Goal: Transaction & Acquisition: Purchase product/service

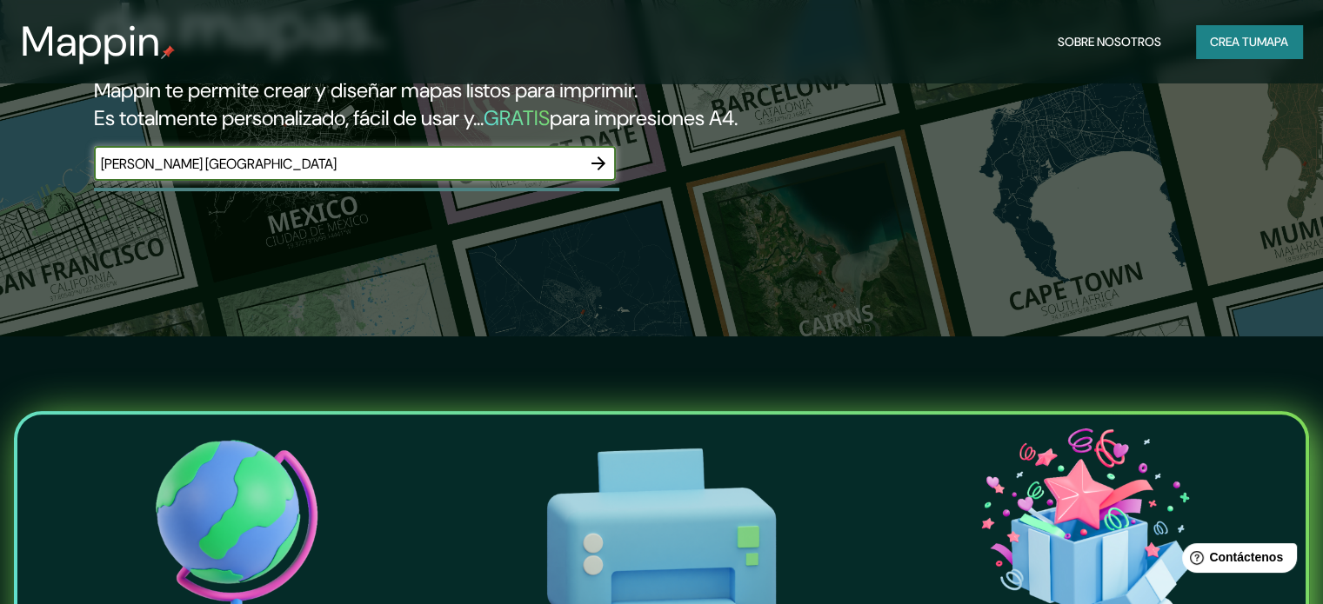
scroll to position [174, 0]
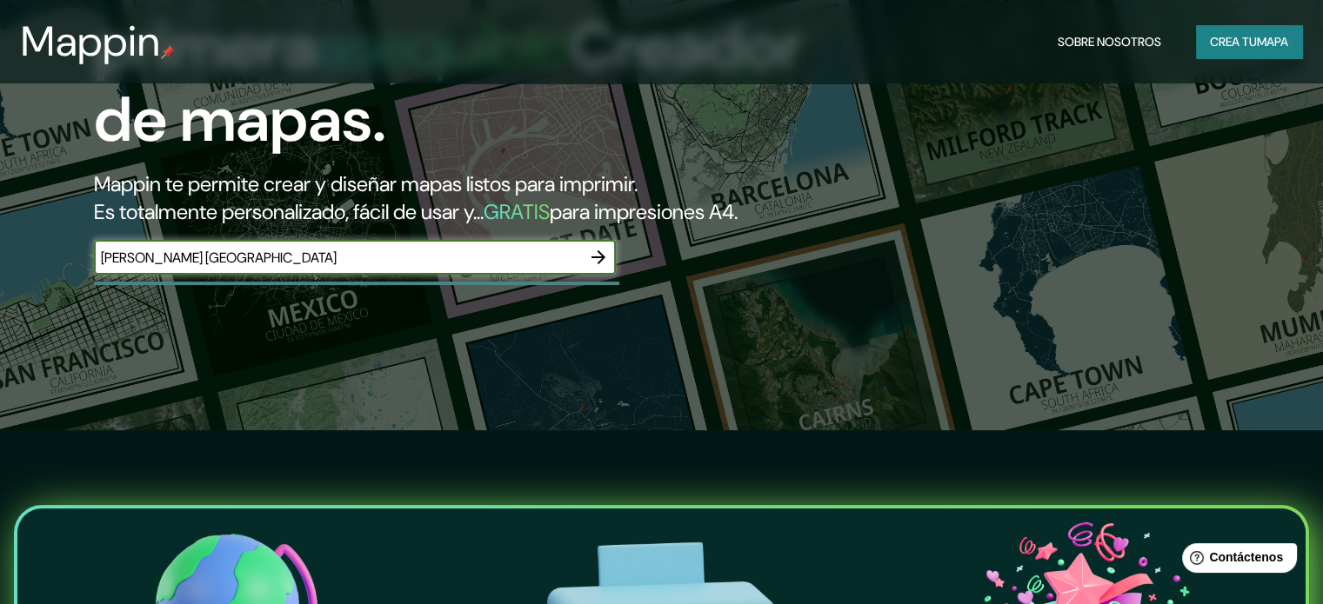
type input "[PERSON_NAME] [GEOGRAPHIC_DATA]"
click at [602, 264] on icon "button" at bounding box center [598, 257] width 14 height 14
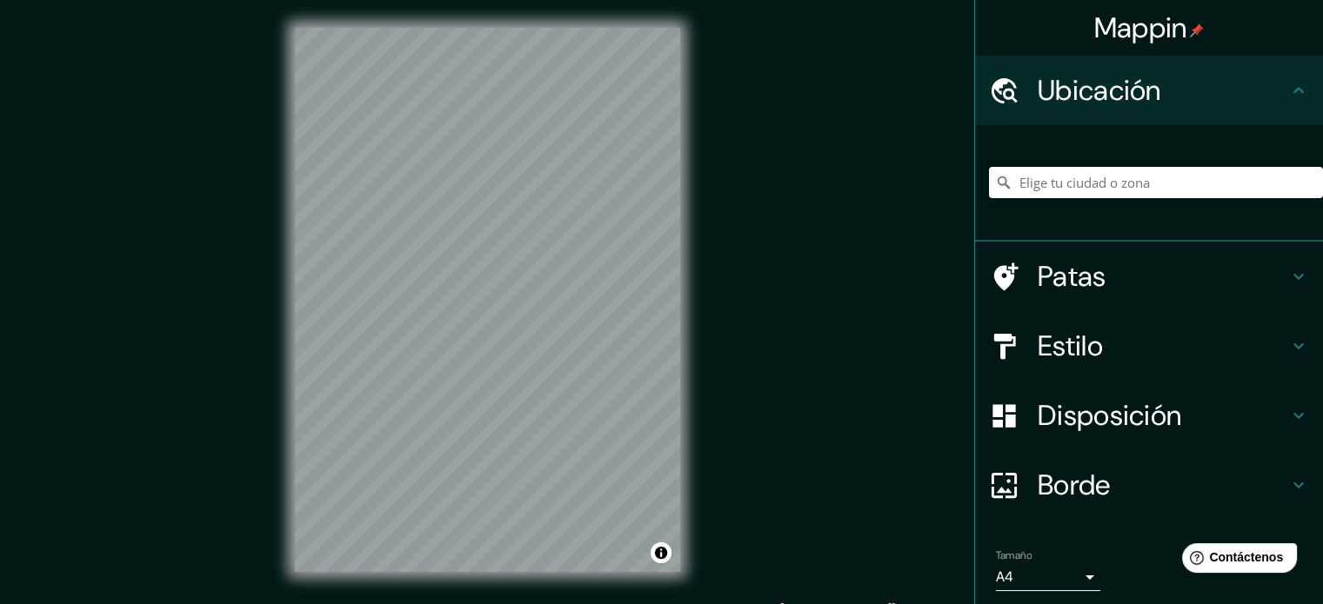
click at [713, 237] on div "Mappin Ubicación Patas Estilo Disposición Borde Elige un borde. Consejo : puede…" at bounding box center [661, 314] width 1323 height 628
click at [1034, 183] on input "Elige tu ciudad o zona" at bounding box center [1156, 182] width 334 height 31
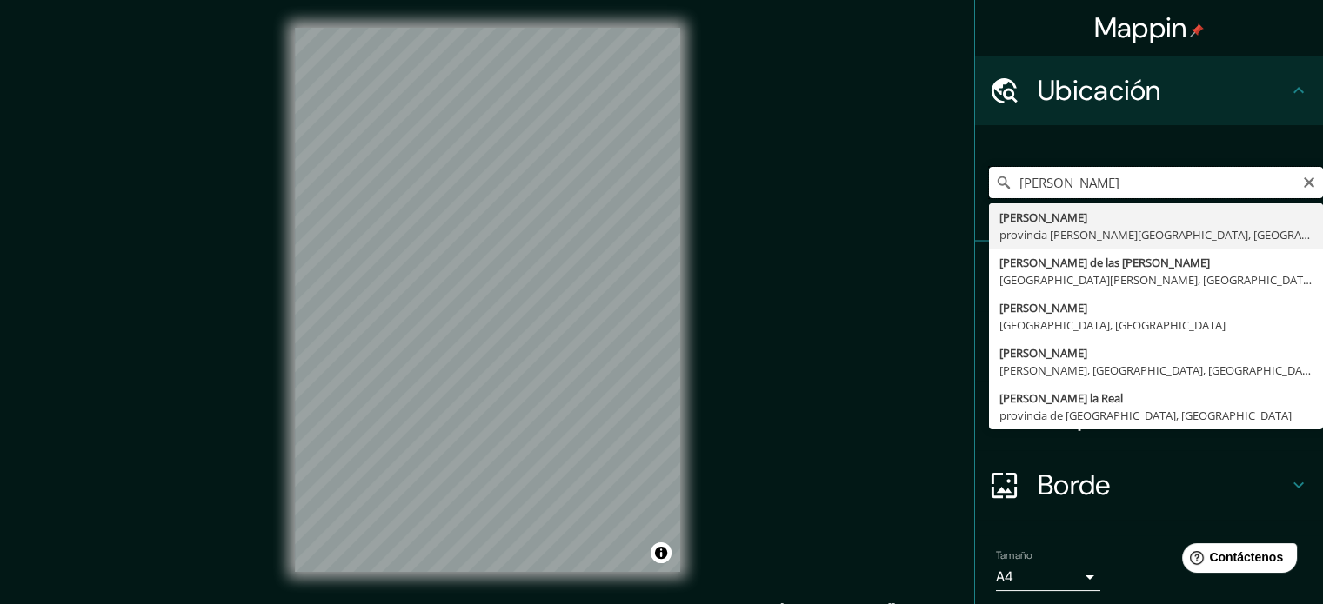
type input "[PERSON_NAME]"
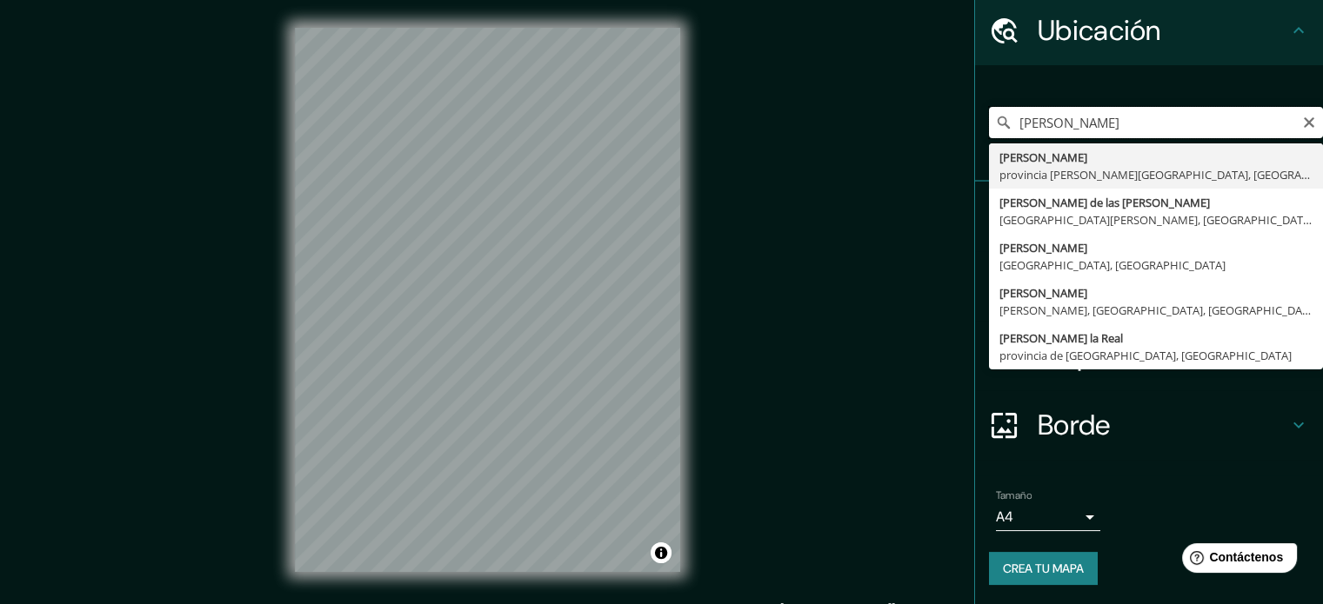
click at [1086, 131] on input "[PERSON_NAME]" at bounding box center [1156, 122] width 334 height 31
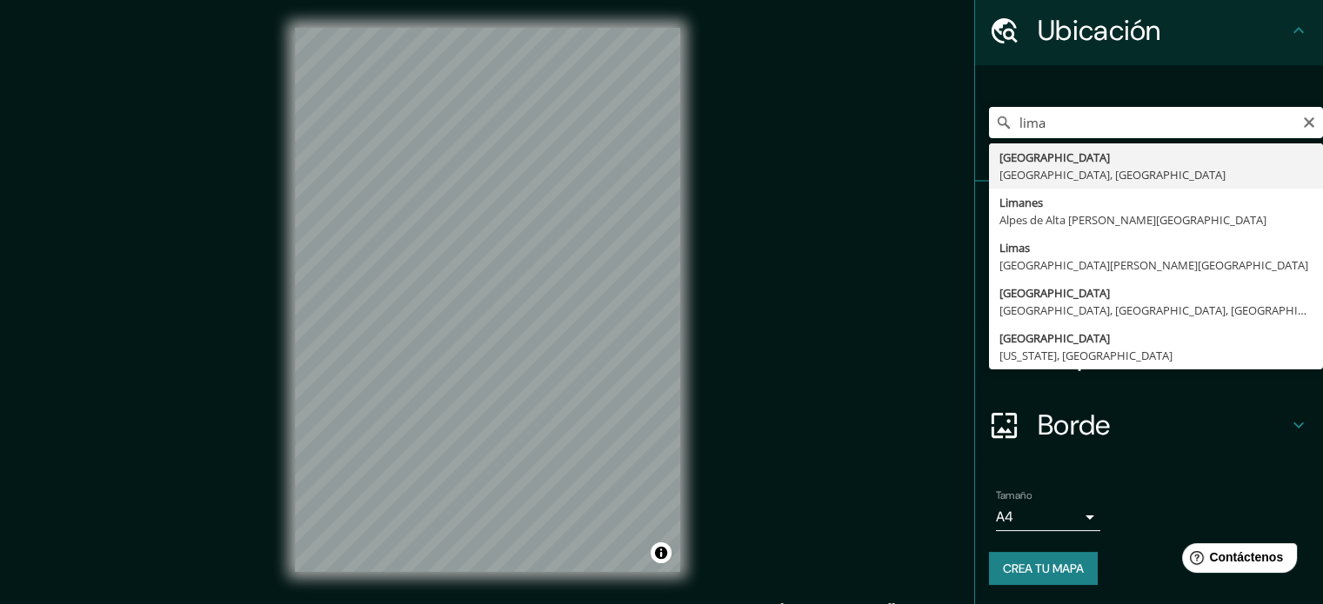
type input "[GEOGRAPHIC_DATA], [GEOGRAPHIC_DATA], [GEOGRAPHIC_DATA]"
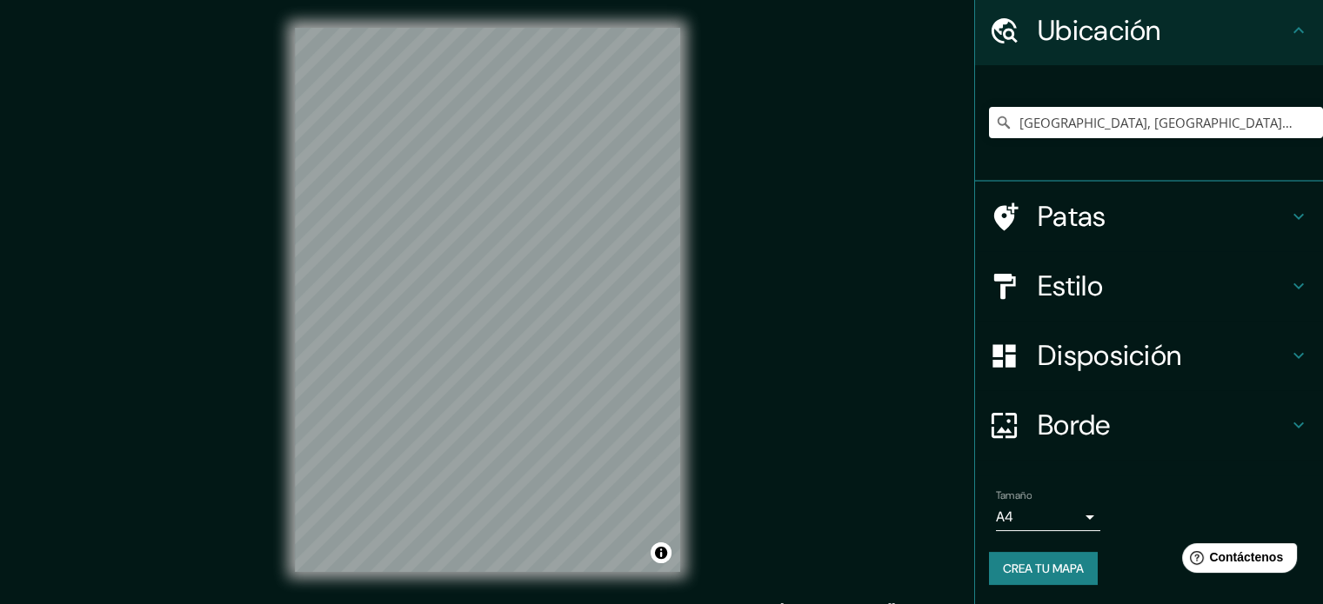
click at [683, 305] on div "© Mapbox © OpenStreetMap Improve this map" at bounding box center [487, 300] width 441 height 600
click at [319, 0] on html "Mappin Ubicación [GEOGRAPHIC_DATA], [GEOGRAPHIC_DATA], [GEOGRAPHIC_DATA] Patas …" at bounding box center [661, 302] width 1323 height 604
click at [1113, 112] on input "[GEOGRAPHIC_DATA], [GEOGRAPHIC_DATA], [GEOGRAPHIC_DATA]" at bounding box center [1156, 122] width 334 height 31
drag, startPoint x: 1203, startPoint y: 116, endPoint x: 1007, endPoint y: 138, distance: 197.0
click at [1007, 138] on div "[GEOGRAPHIC_DATA], [GEOGRAPHIC_DATA], [GEOGRAPHIC_DATA]" at bounding box center [1156, 122] width 334 height 87
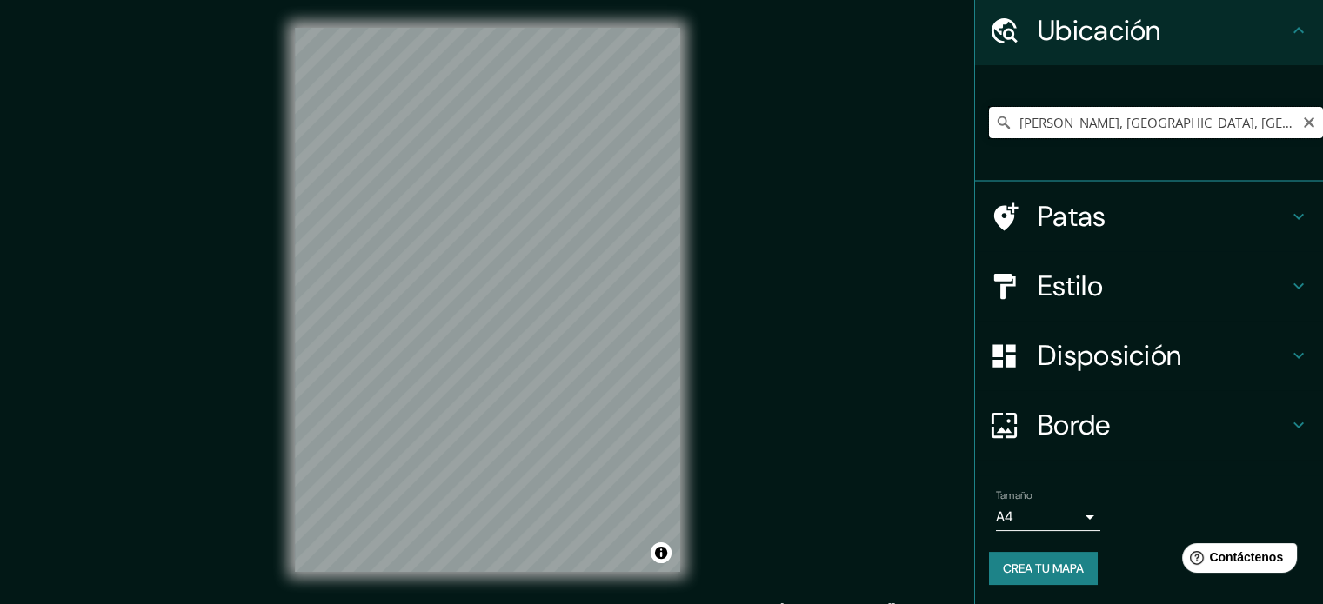
click at [1087, 129] on input "[PERSON_NAME], [GEOGRAPHIC_DATA], [GEOGRAPHIC_DATA], [GEOGRAPHIC_DATA]" at bounding box center [1156, 122] width 334 height 31
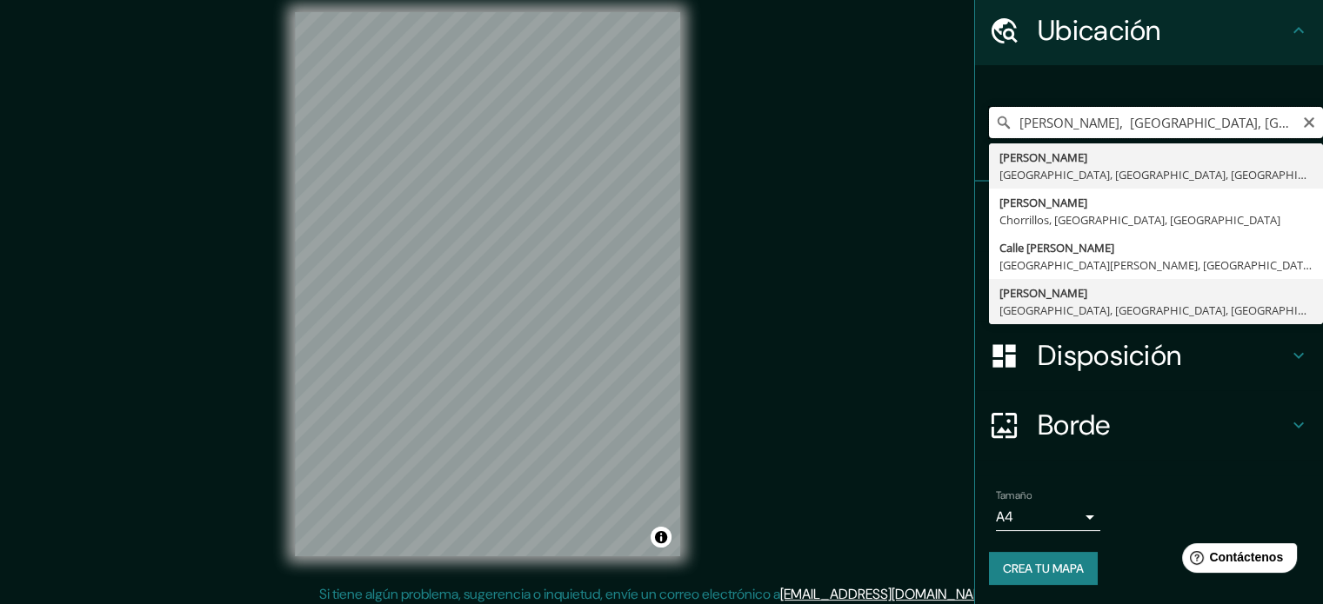
scroll to position [23, 0]
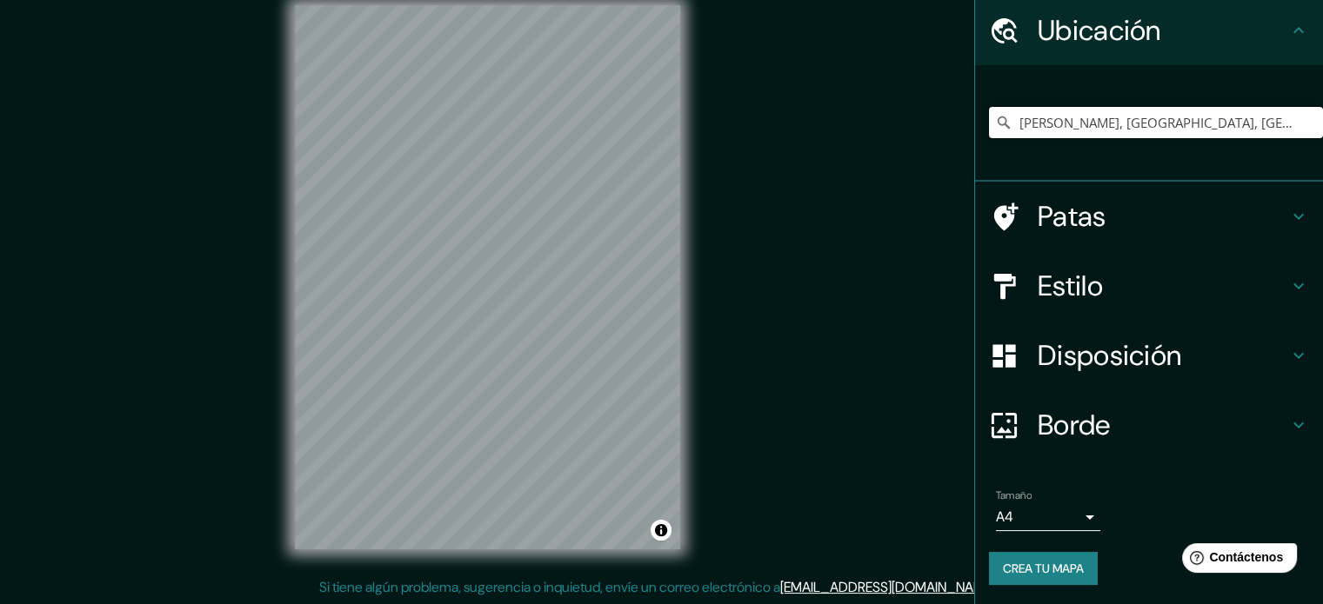
drag, startPoint x: 1086, startPoint y: 127, endPoint x: 918, endPoint y: 124, distance: 167.9
click at [918, 124] on div "Mappin Ubicación [PERSON_NAME], [GEOGRAPHIC_DATA], [GEOGRAPHIC_DATA], [GEOGRAPH…" at bounding box center [661, 291] width 1323 height 628
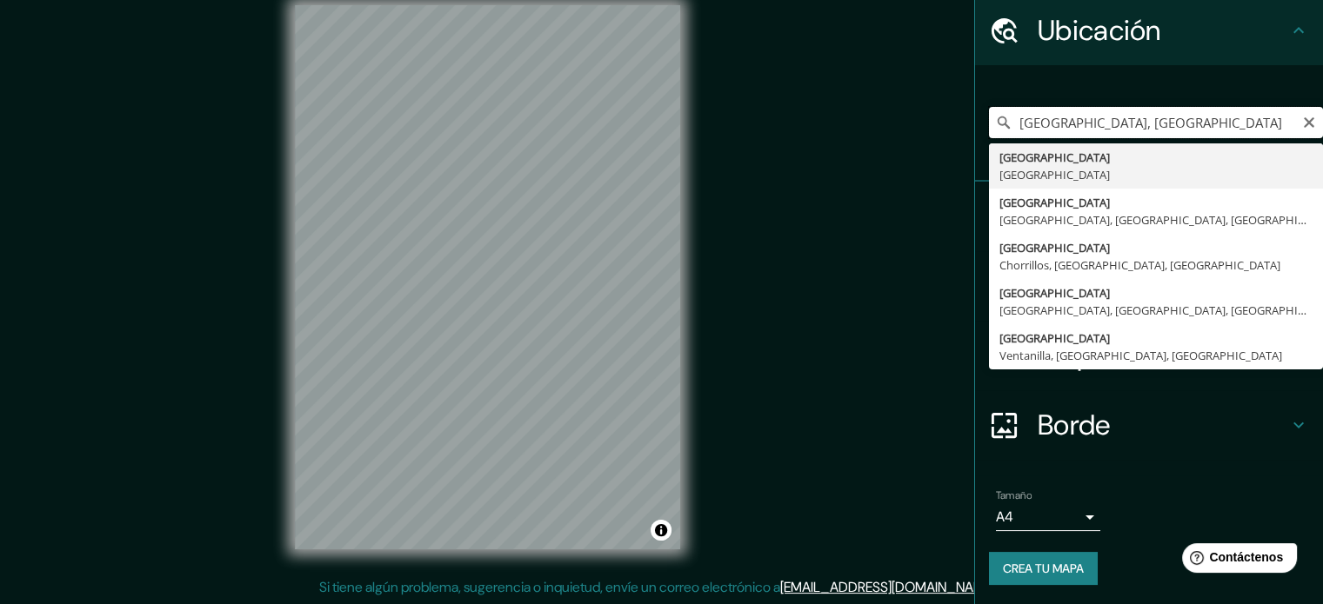
click at [1110, 117] on input "[GEOGRAPHIC_DATA], [GEOGRAPHIC_DATA]" at bounding box center [1156, 122] width 334 height 31
click at [1113, 119] on input "[GEOGRAPHIC_DATA], [GEOGRAPHIC_DATA]" at bounding box center [1156, 122] width 334 height 31
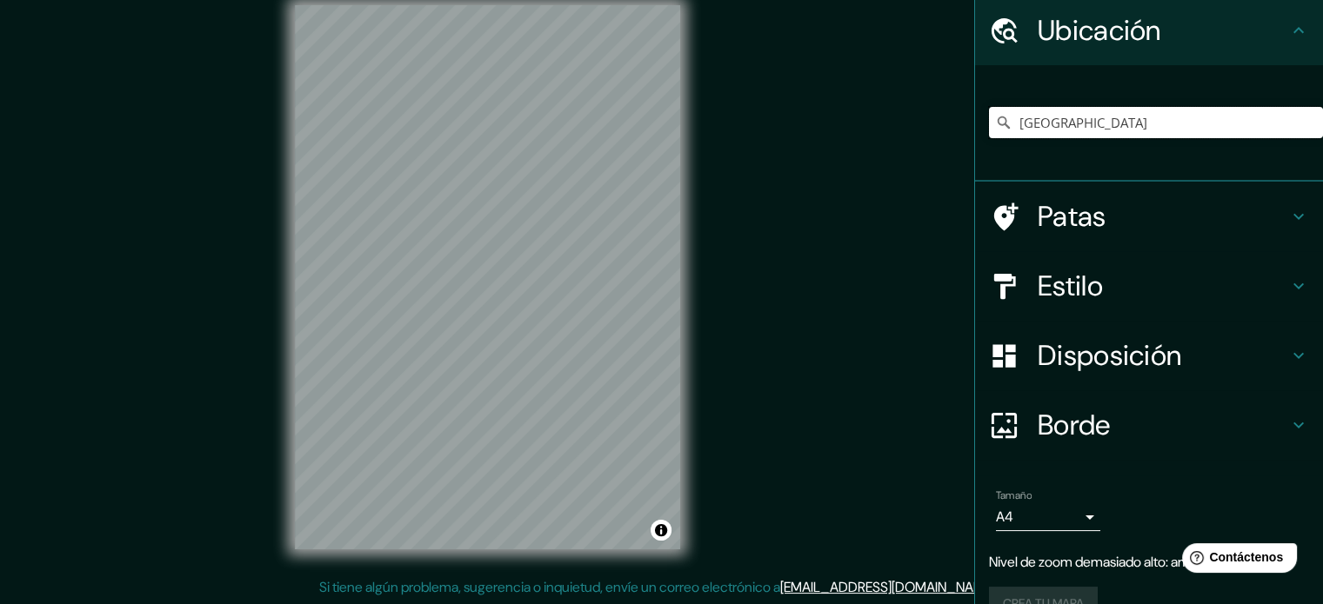
type input "[GEOGRAPHIC_DATA]"
click at [1191, 272] on h4 "Estilo" at bounding box center [1162, 286] width 250 height 35
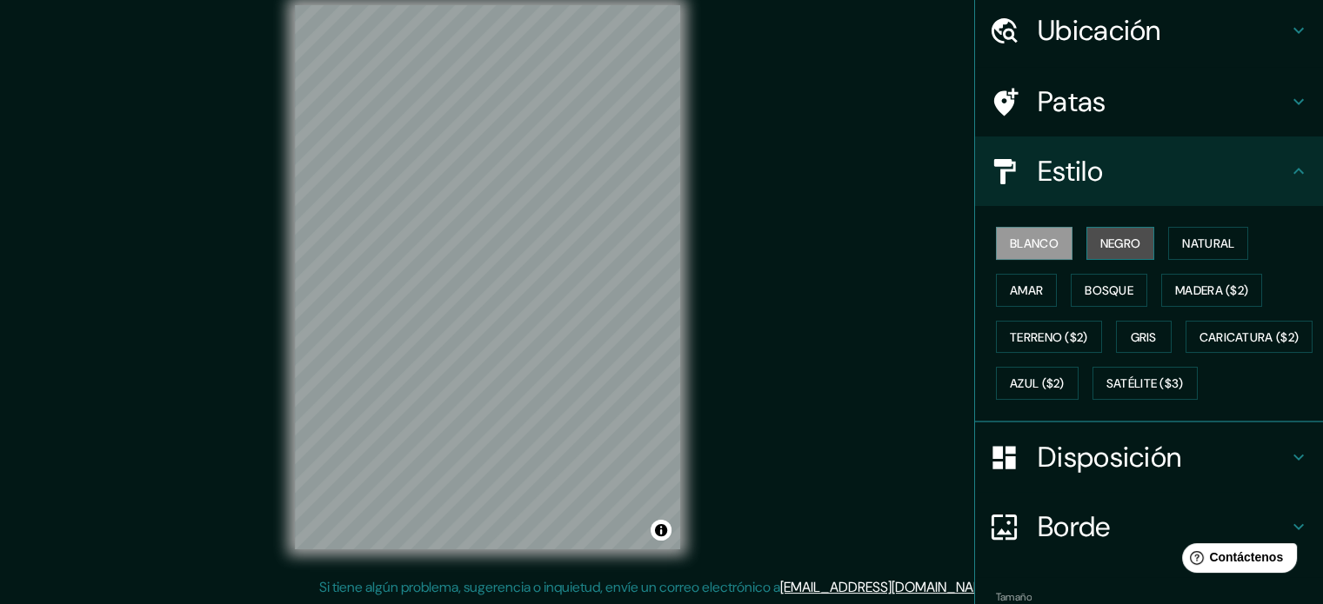
click at [1120, 246] on font "Negro" at bounding box center [1120, 244] width 41 height 16
click at [1039, 236] on font "Blanco" at bounding box center [1034, 244] width 49 height 16
click at [1011, 289] on font "Amar" at bounding box center [1026, 291] width 33 height 16
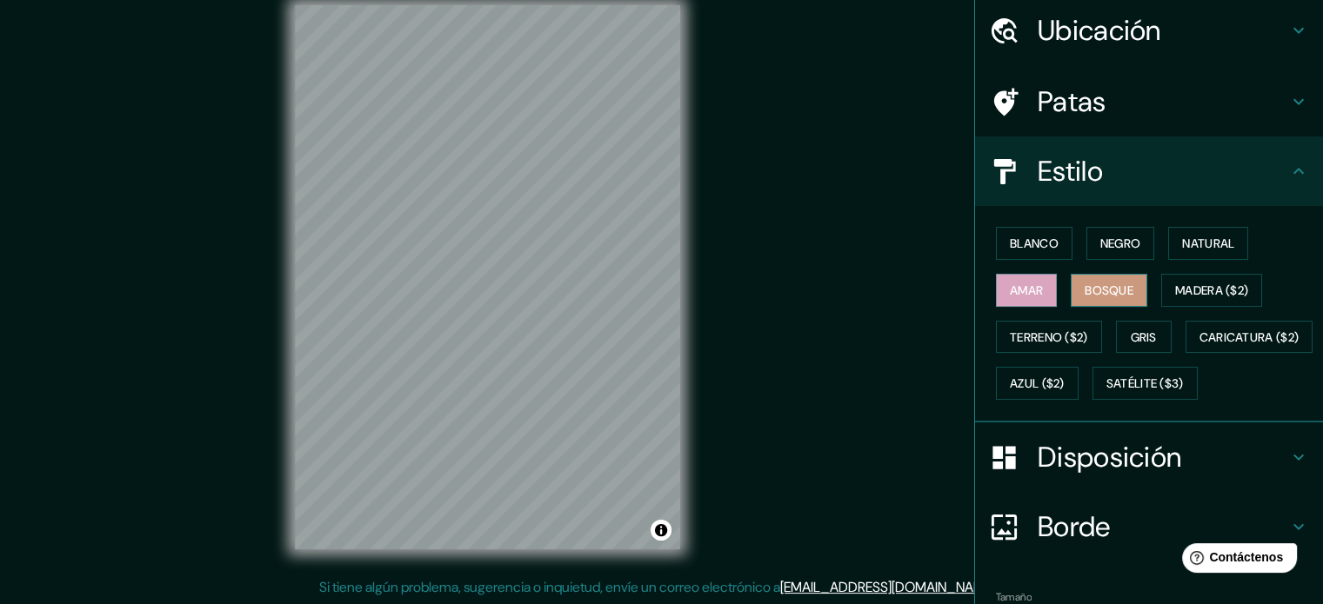
click at [1104, 291] on font "Bosque" at bounding box center [1108, 291] width 49 height 16
click at [1187, 284] on font "Madera ($2)" at bounding box center [1211, 291] width 73 height 16
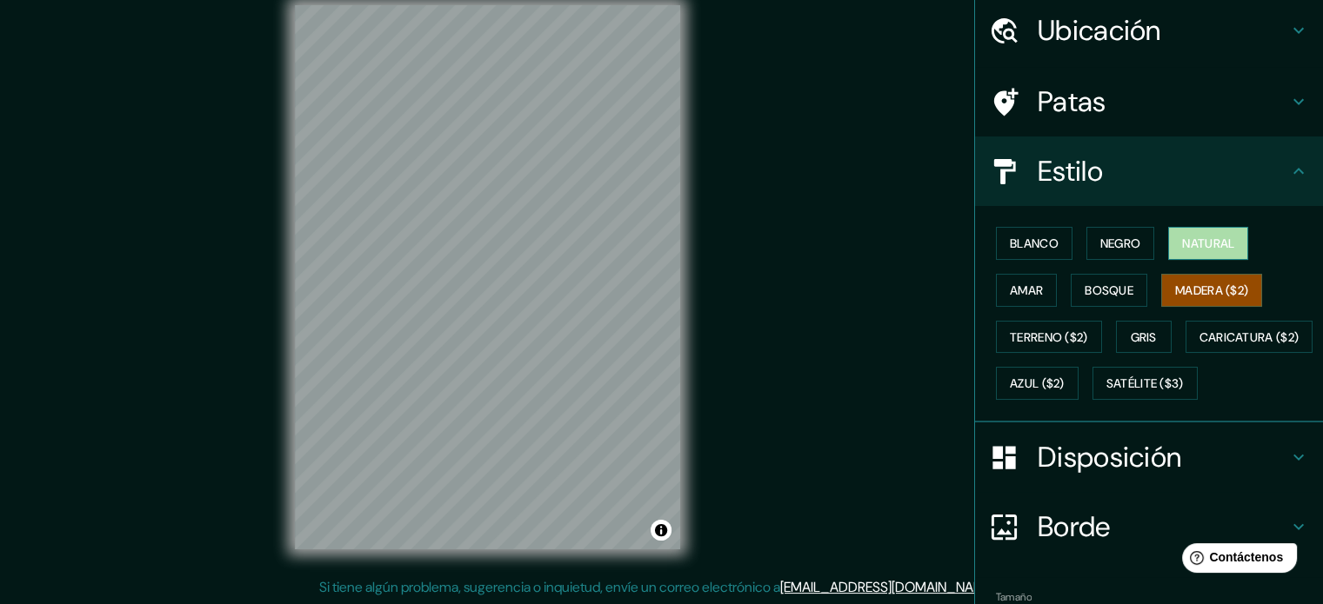
click at [1204, 236] on font "Natural" at bounding box center [1208, 244] width 52 height 16
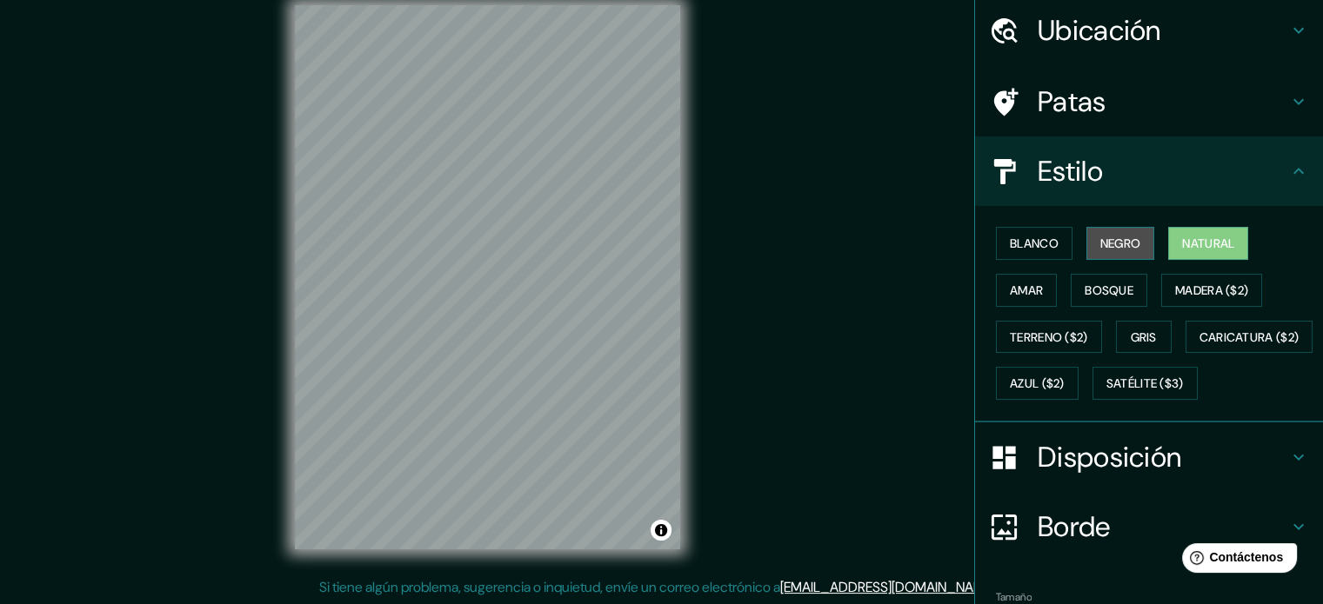
click at [1128, 233] on font "Negro" at bounding box center [1120, 243] width 41 height 23
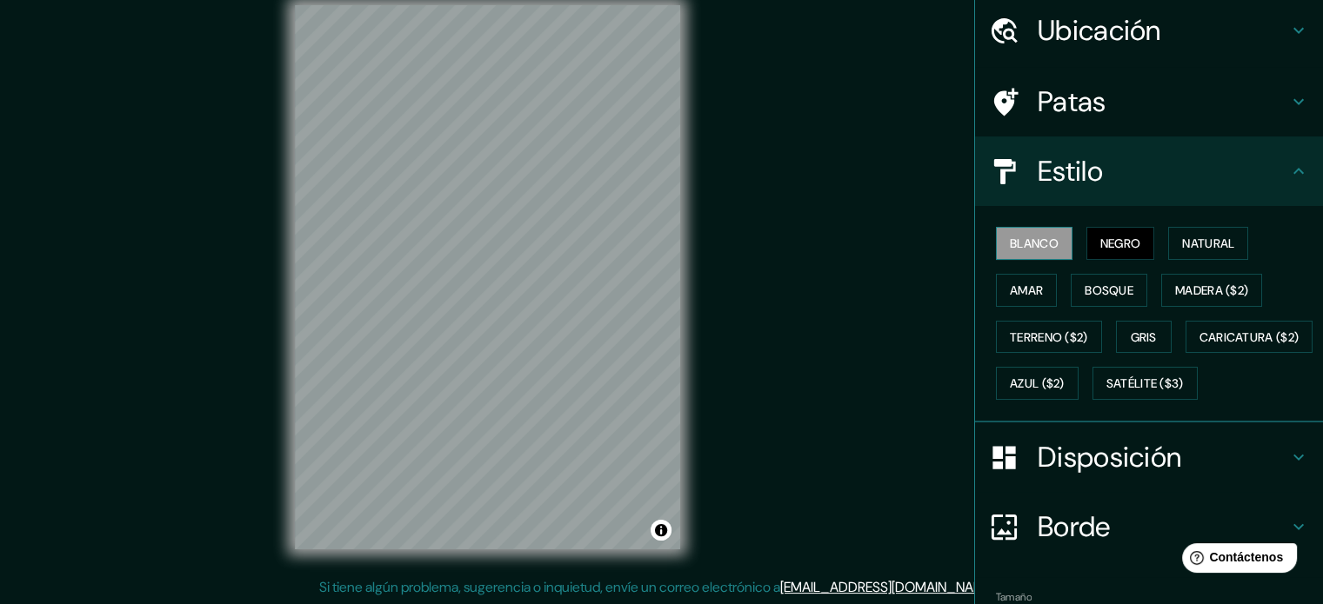
click at [1053, 244] on button "Blanco" at bounding box center [1034, 243] width 77 height 33
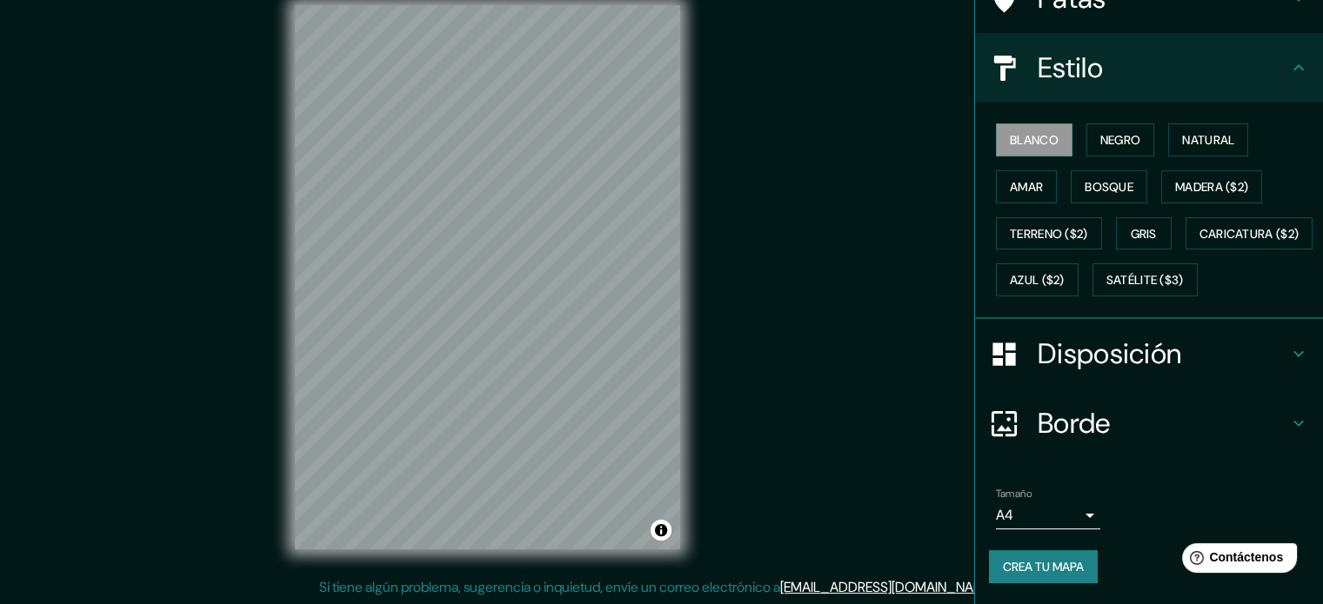
scroll to position [205, 0]
click at [1141, 404] on div "Borde" at bounding box center [1149, 424] width 348 height 70
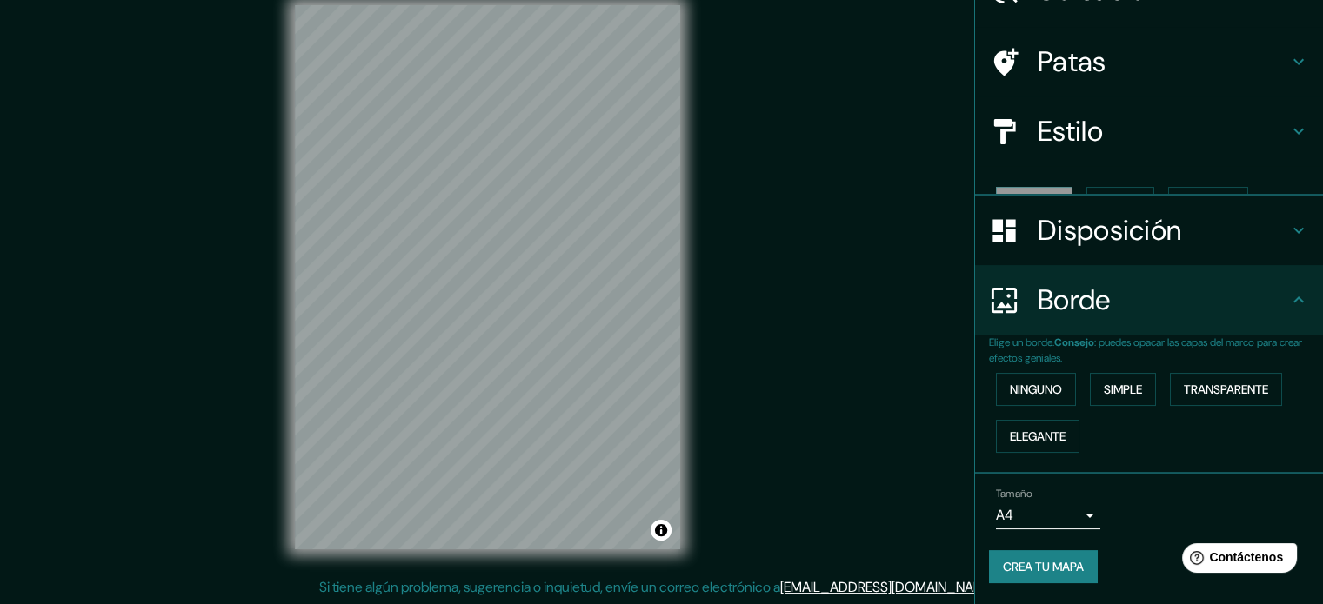
scroll to position [70, 0]
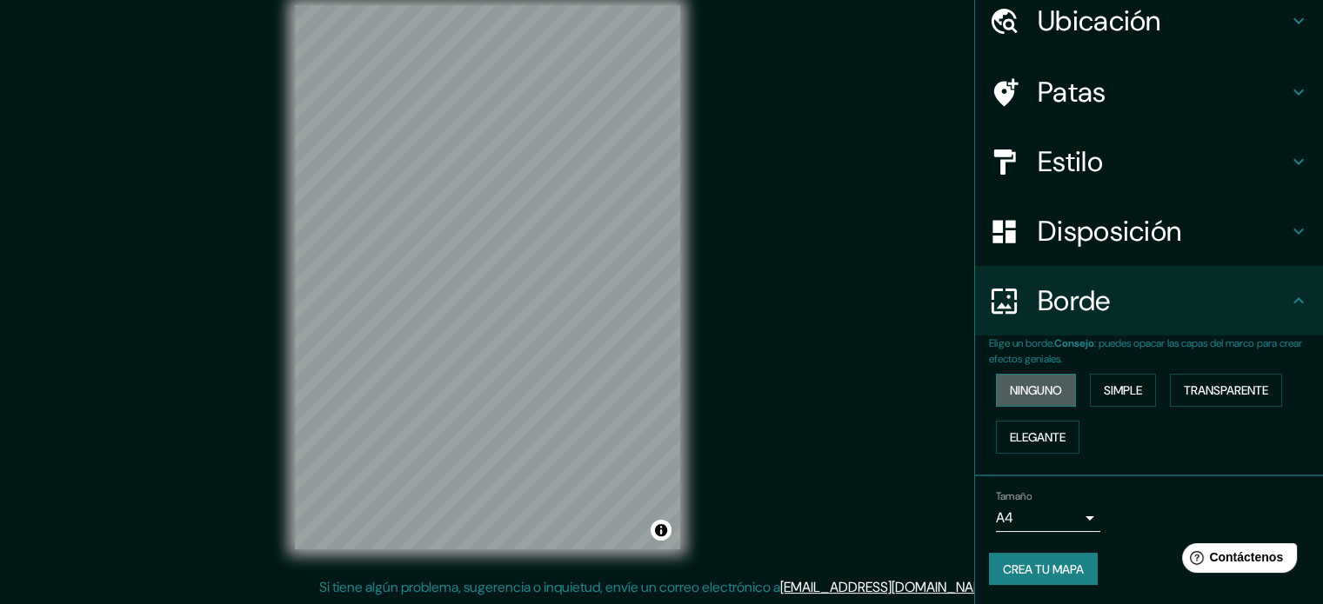
click at [1054, 387] on button "Ninguno" at bounding box center [1036, 390] width 80 height 33
click at [1090, 385] on button "Simple" at bounding box center [1123, 390] width 66 height 33
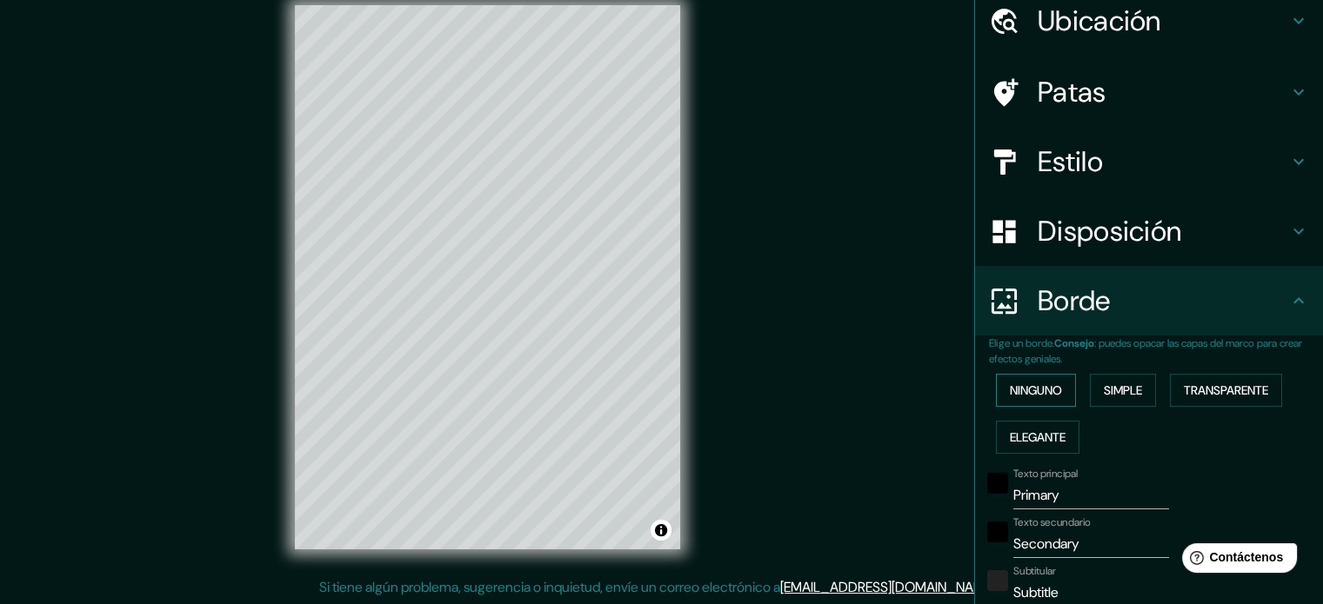
click at [1043, 385] on font "Ninguno" at bounding box center [1036, 391] width 52 height 16
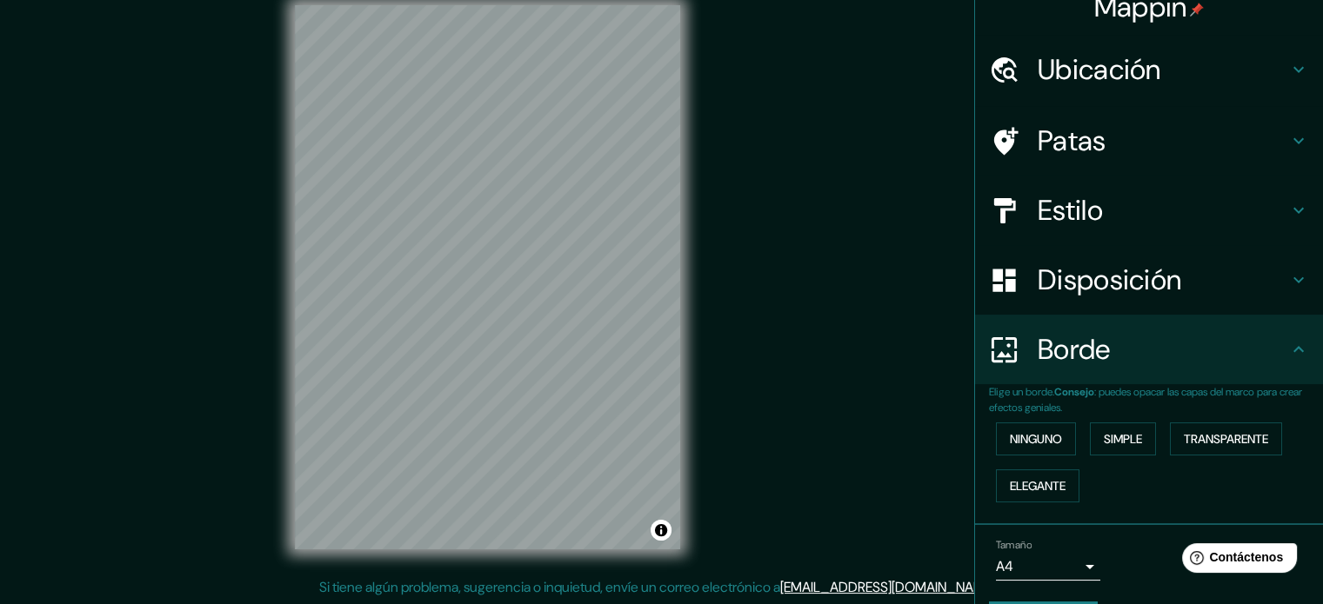
scroll to position [0, 0]
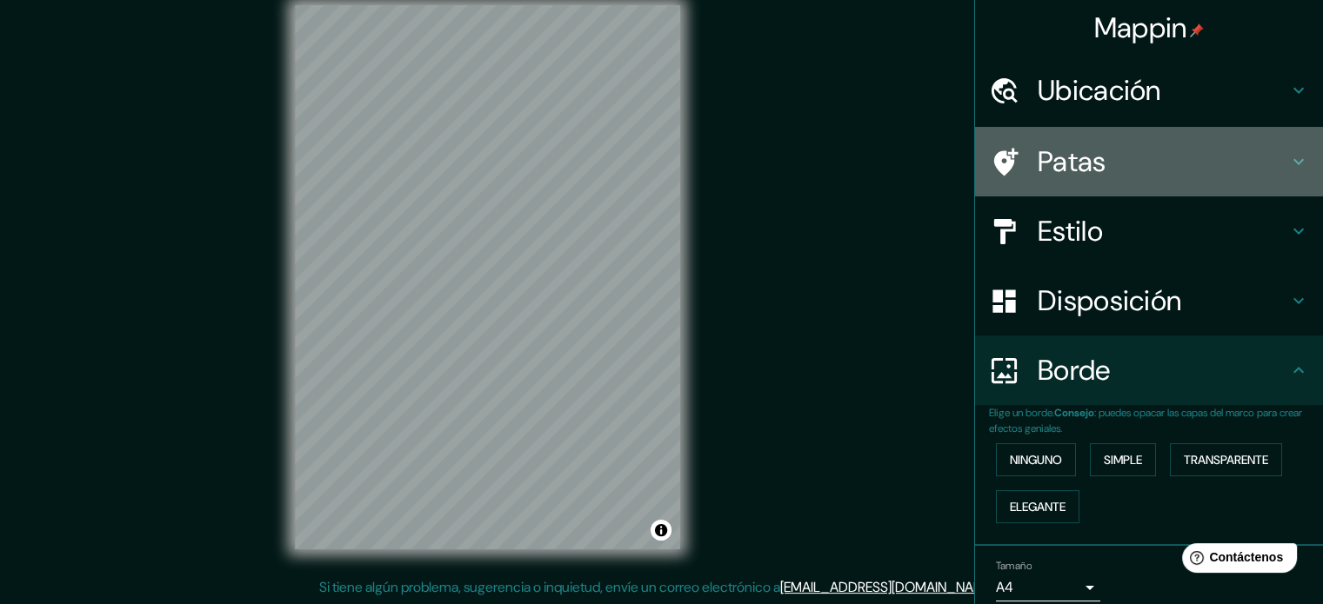
click at [1082, 166] on font "Patas" at bounding box center [1071, 161] width 69 height 37
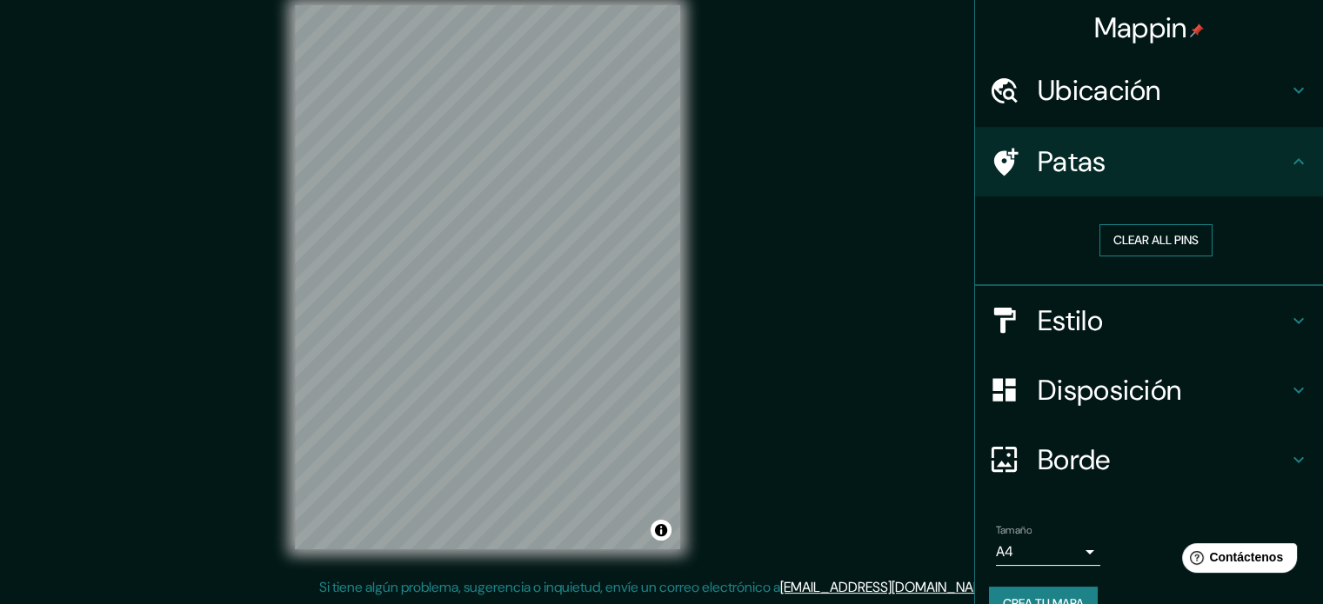
click at [1116, 234] on button "Clear all pins" at bounding box center [1155, 240] width 113 height 32
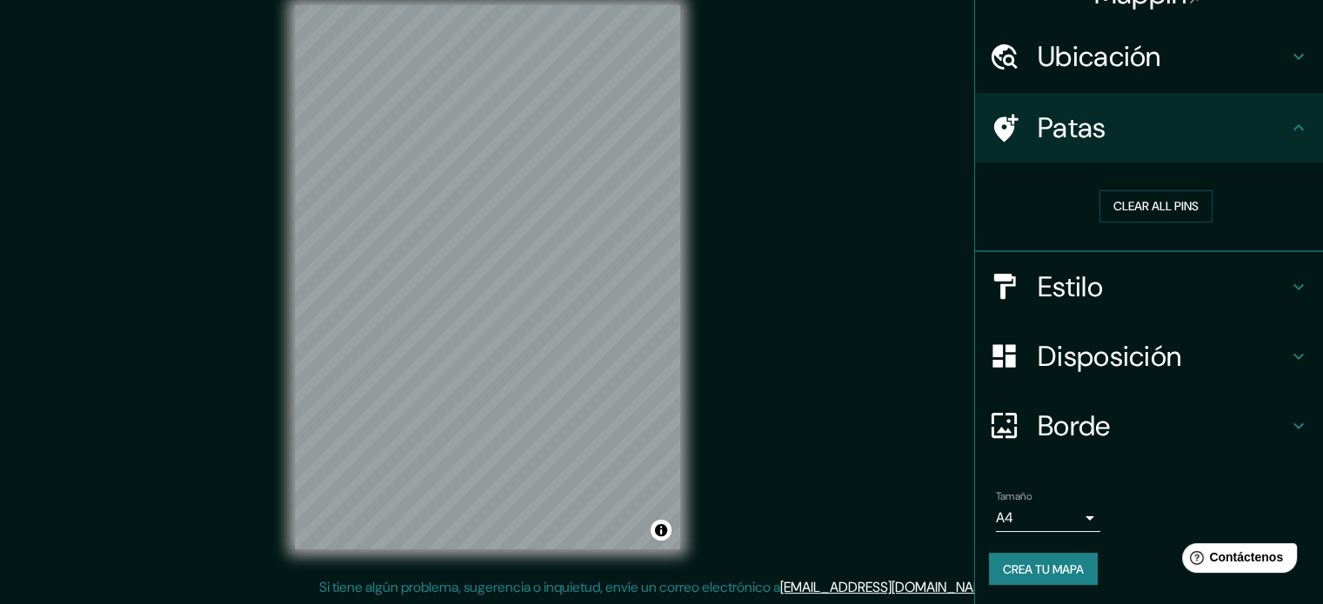
click at [1072, 567] on font "Crea tu mapa" at bounding box center [1043, 570] width 81 height 16
click at [1042, 570] on font "Crea tu mapa" at bounding box center [1043, 570] width 81 height 16
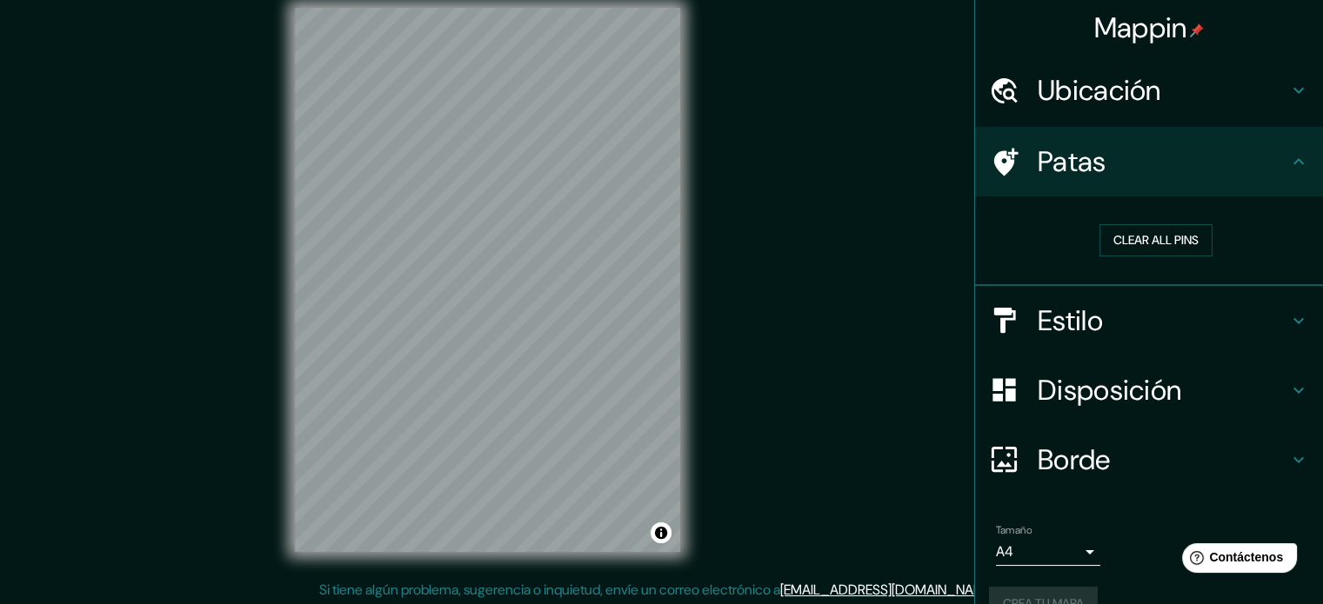
scroll to position [0, 0]
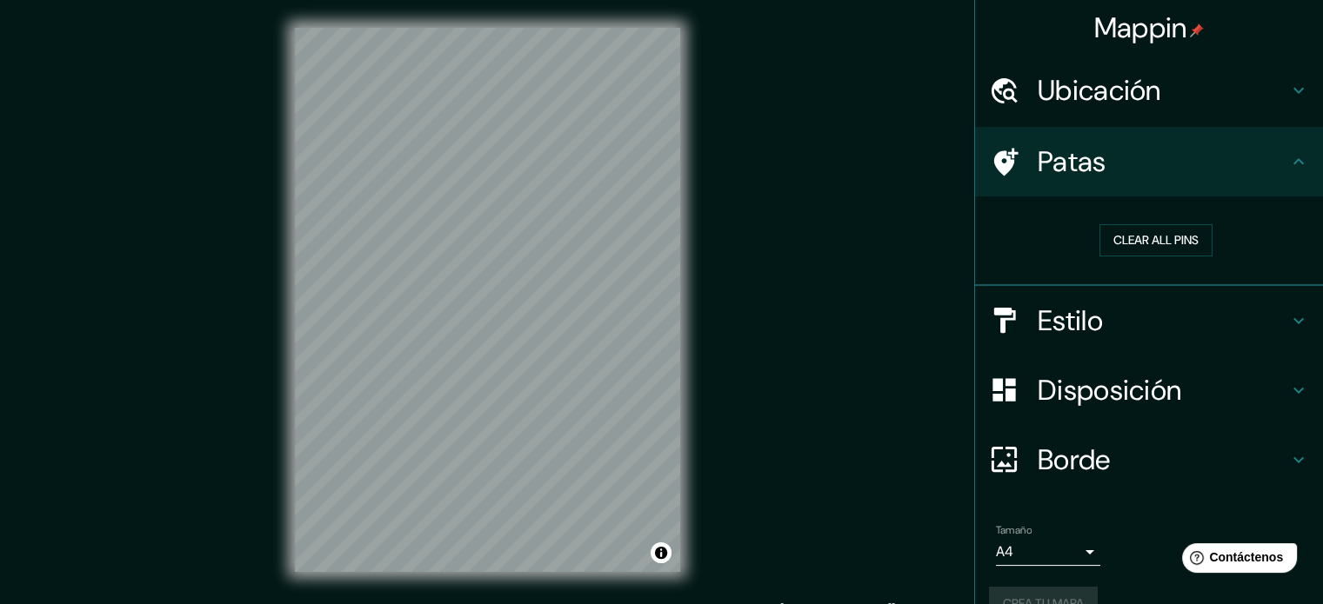
click at [1264, 170] on h4 "Patas" at bounding box center [1162, 161] width 250 height 35
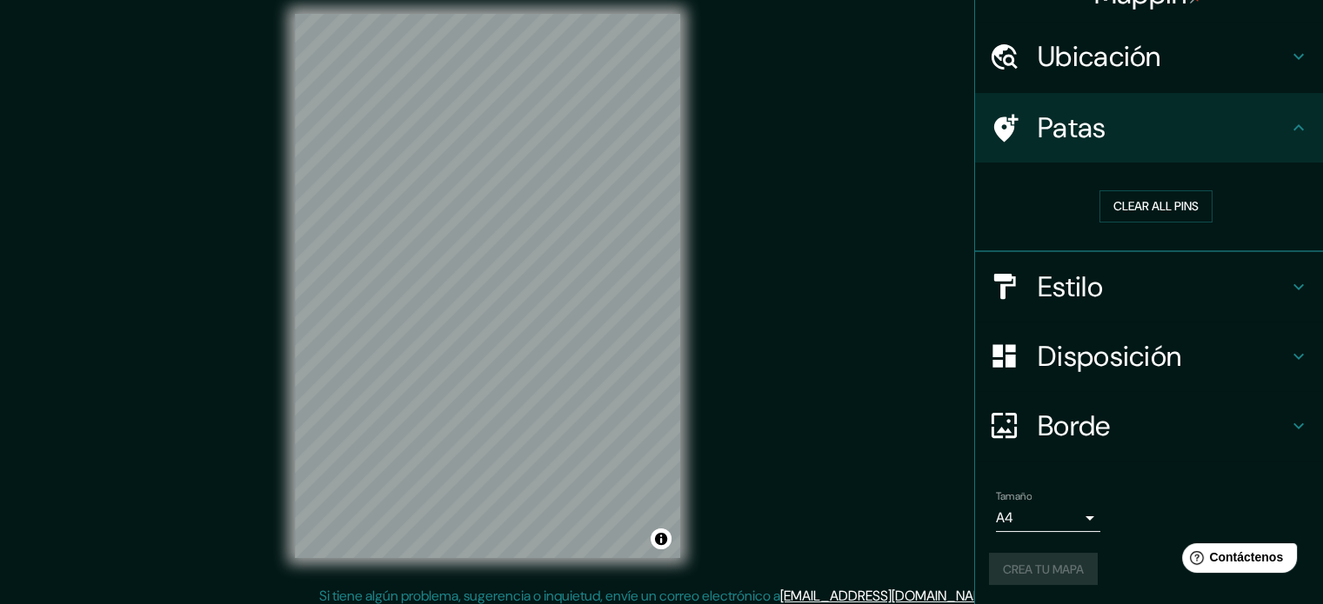
scroll to position [23, 0]
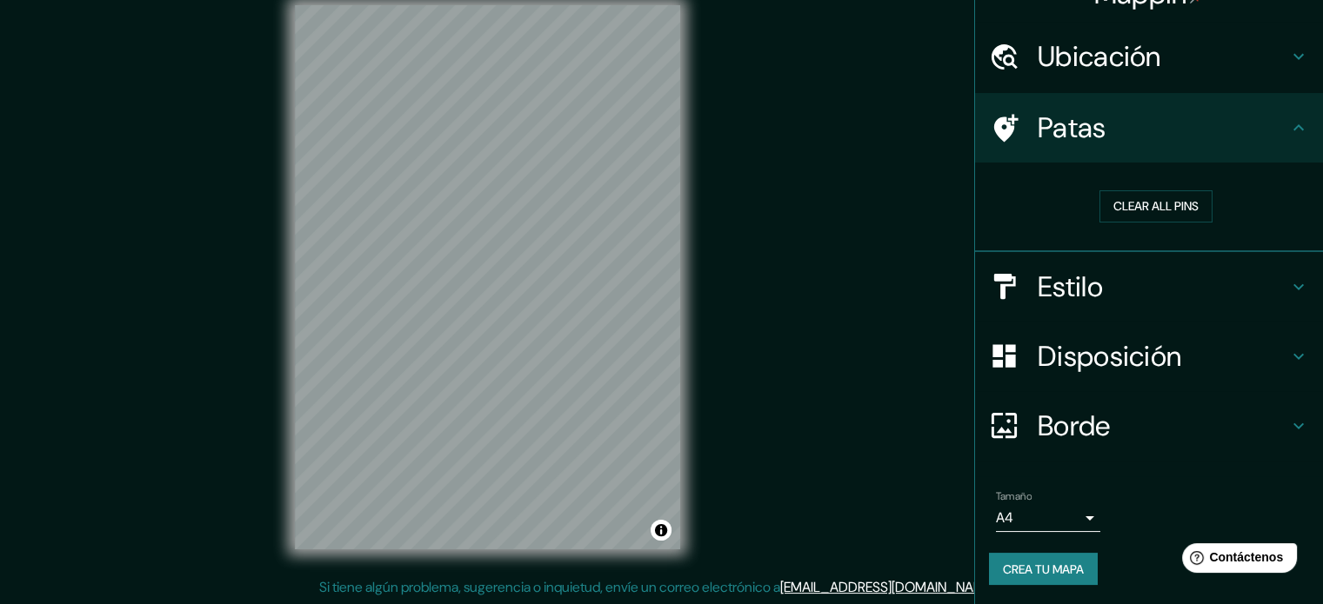
click at [1064, 576] on font "Crea tu mapa" at bounding box center [1043, 569] width 81 height 23
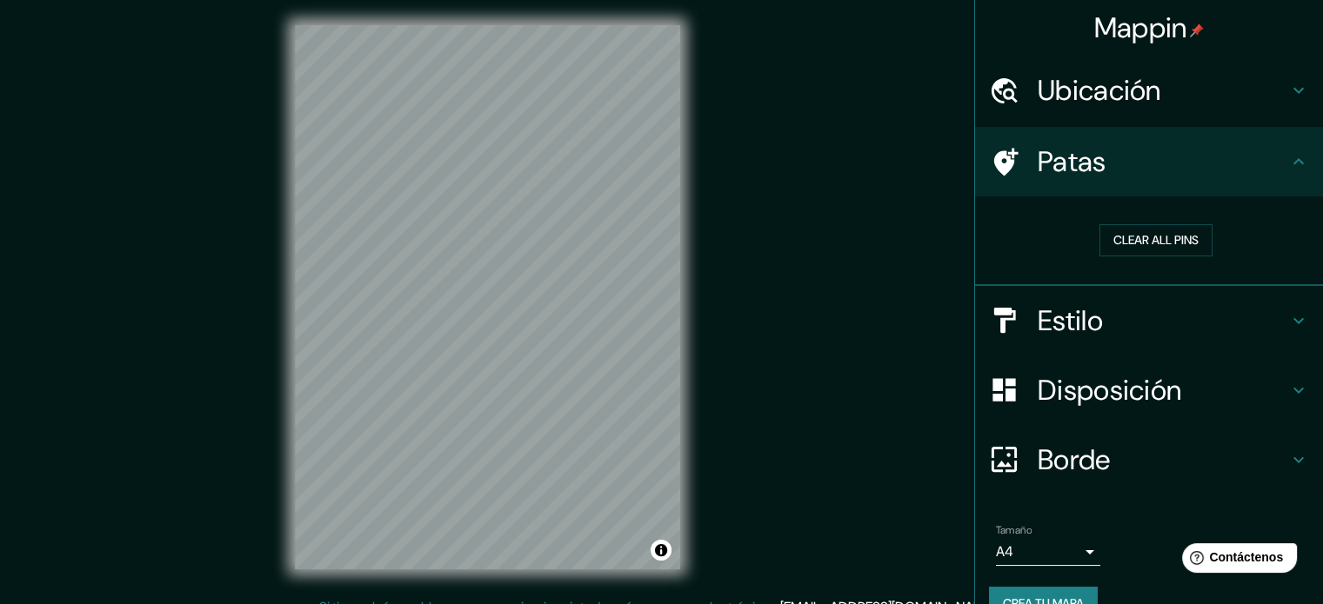
scroll to position [0, 0]
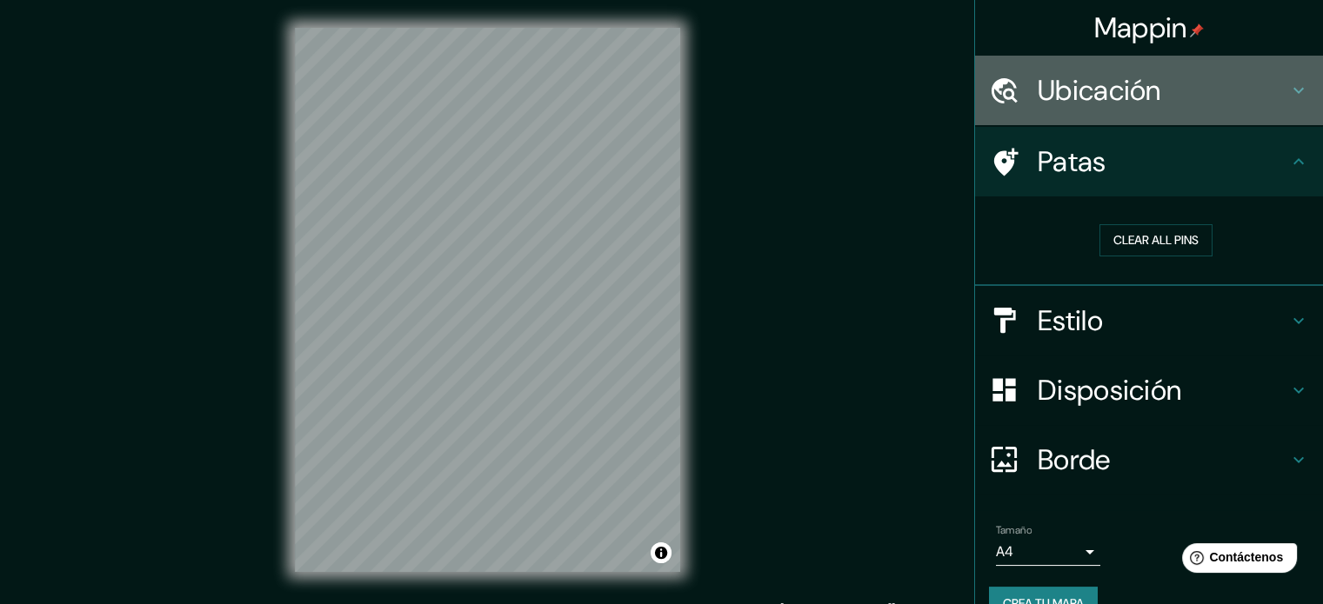
click at [1171, 93] on h4 "Ubicación" at bounding box center [1162, 90] width 250 height 35
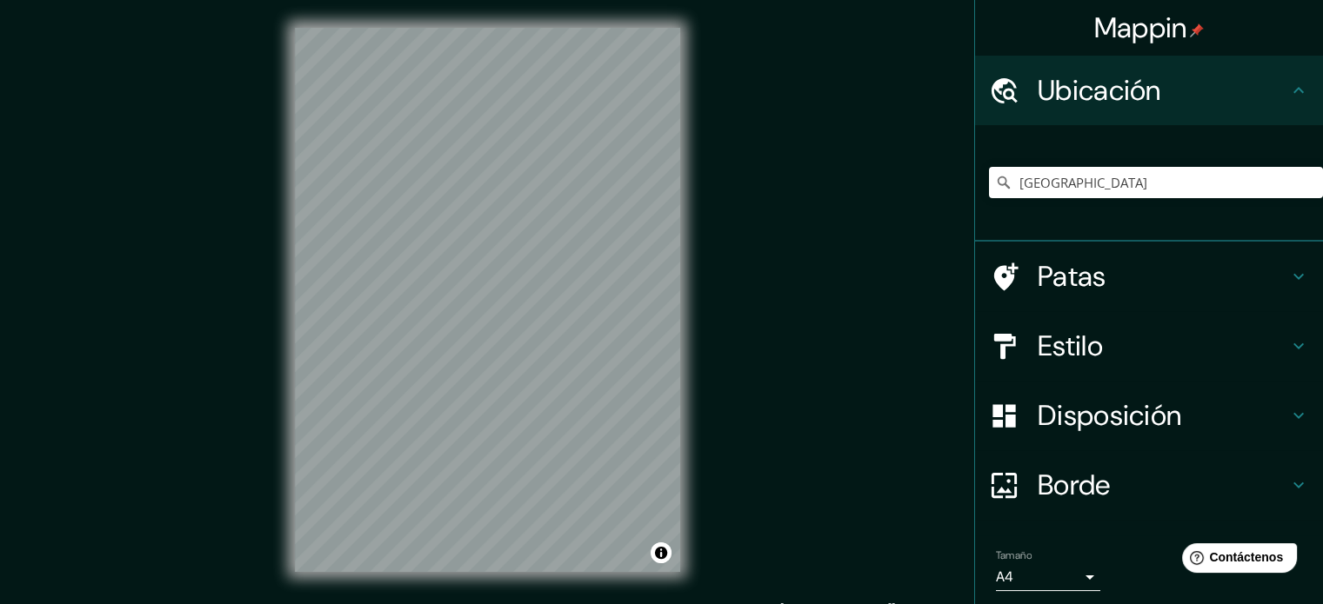
click at [1131, 270] on h4 "Patas" at bounding box center [1162, 276] width 250 height 35
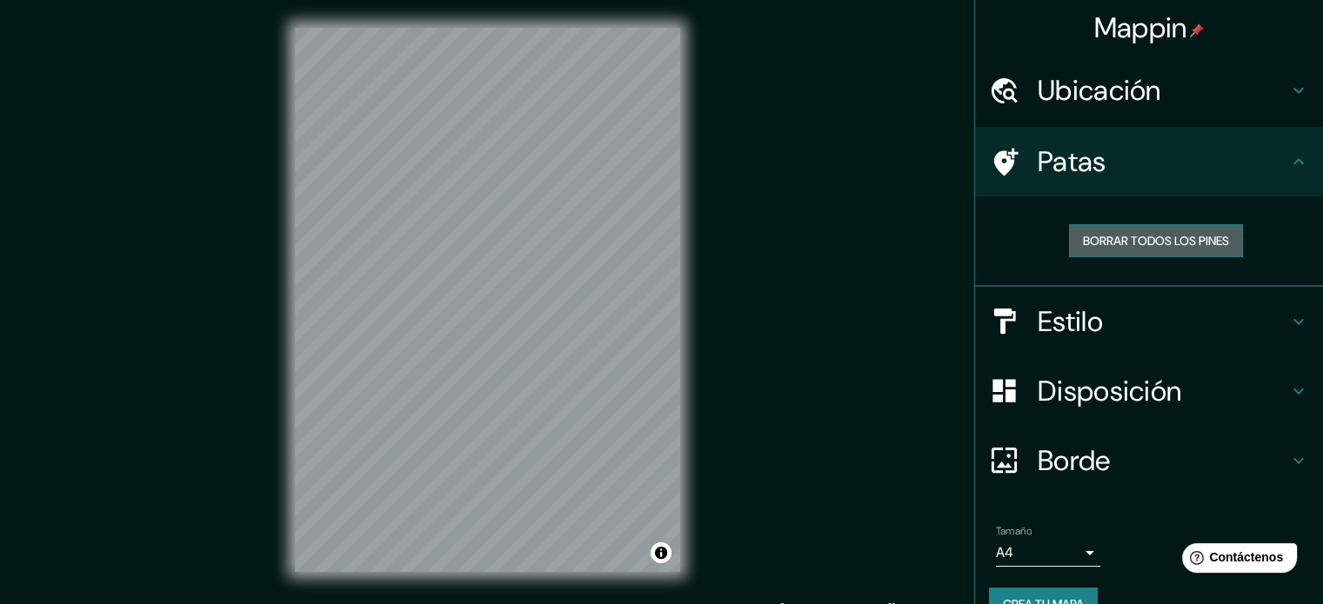
click at [1157, 248] on font "Borrar todos los pines" at bounding box center [1156, 241] width 146 height 16
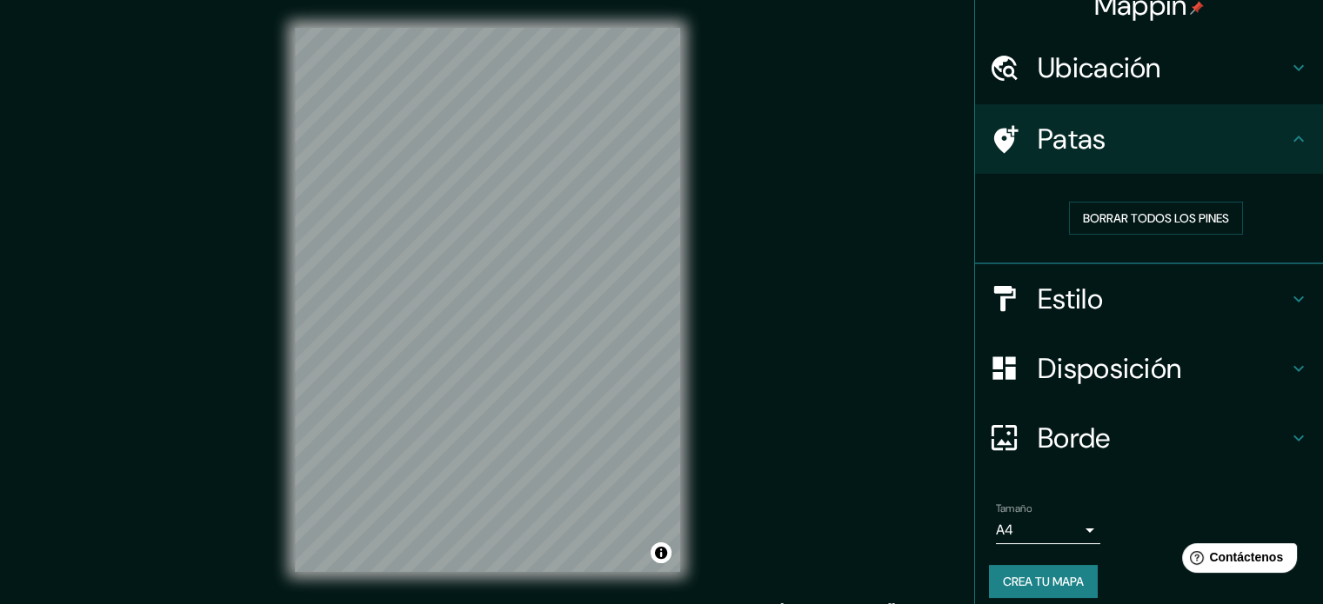
scroll to position [35, 0]
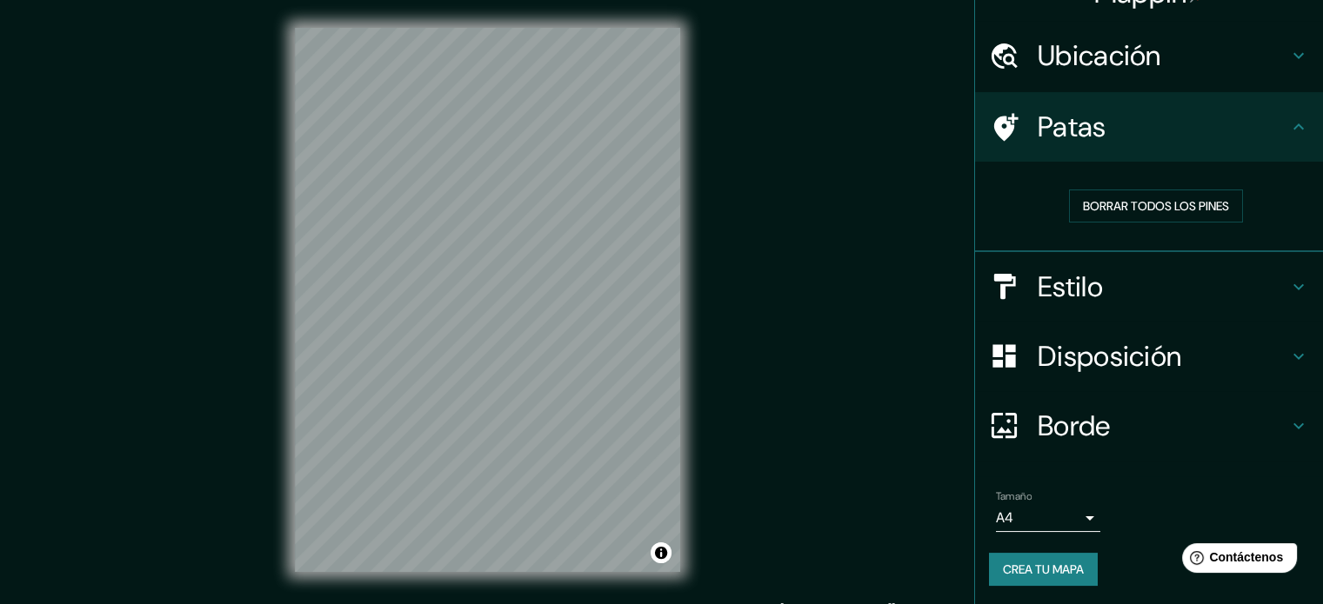
click at [1041, 575] on font "Crea tu mapa" at bounding box center [1043, 570] width 81 height 16
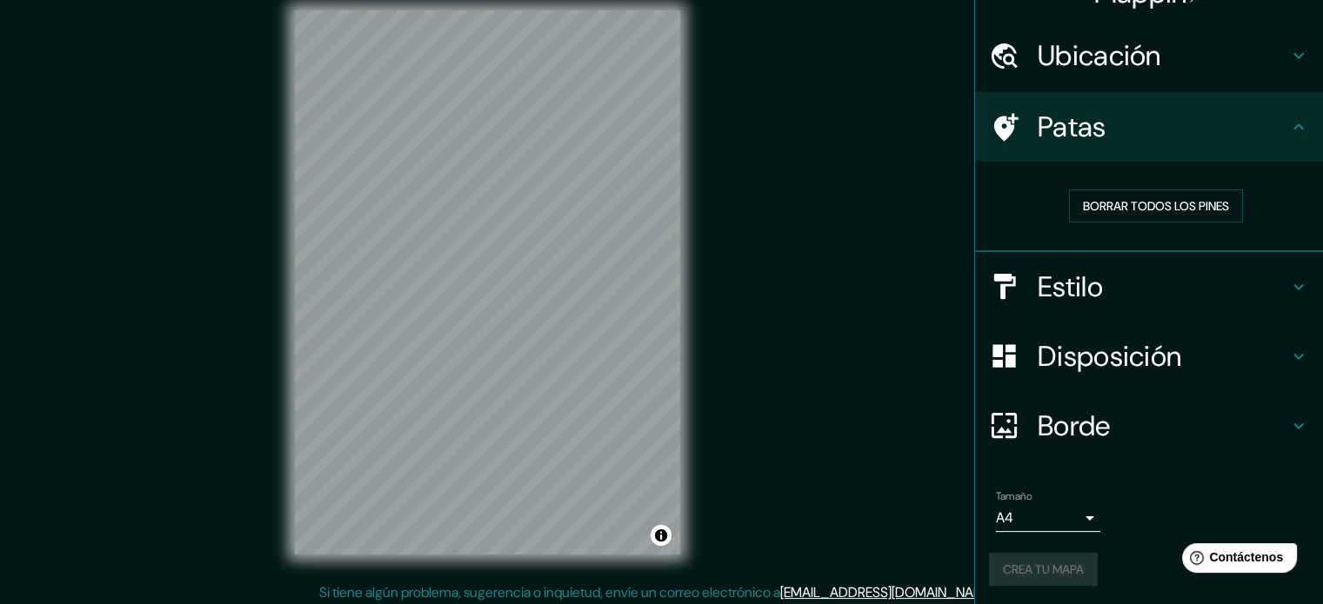
scroll to position [23, 0]
